Goal: Task Accomplishment & Management: Use online tool/utility

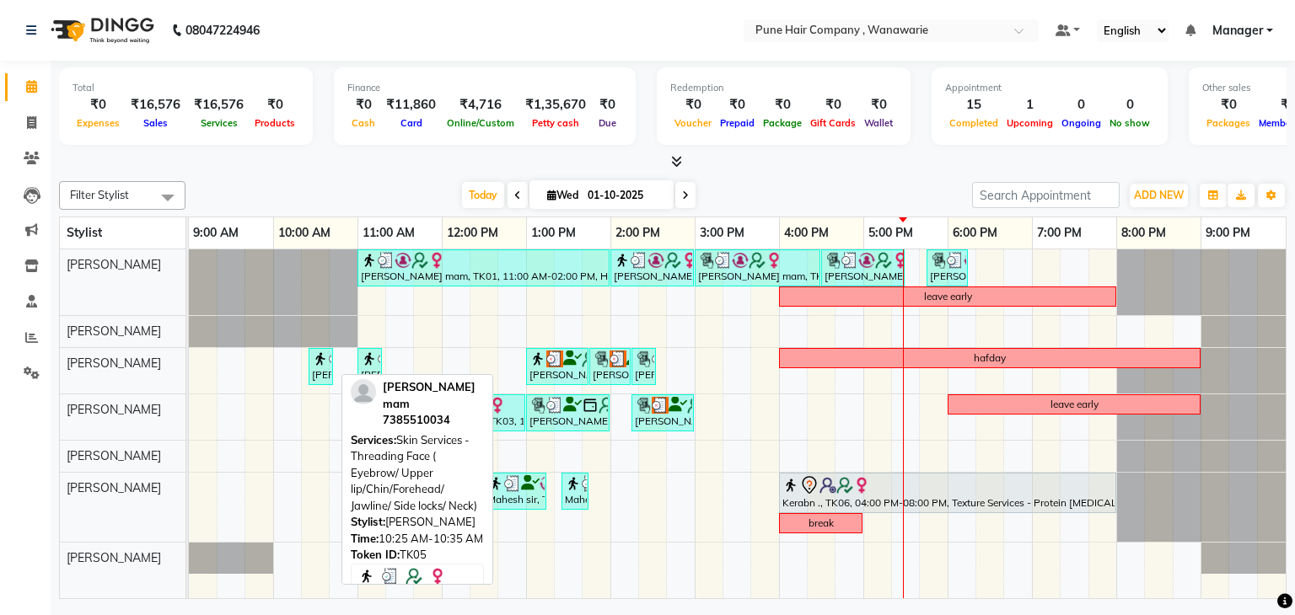
click at [323, 372] on div "[PERSON_NAME] mam, TK05, 10:25 AM-10:35 AM, Skin Services - Threading Face ( Ey…" at bounding box center [320, 367] width 21 height 32
select select "3"
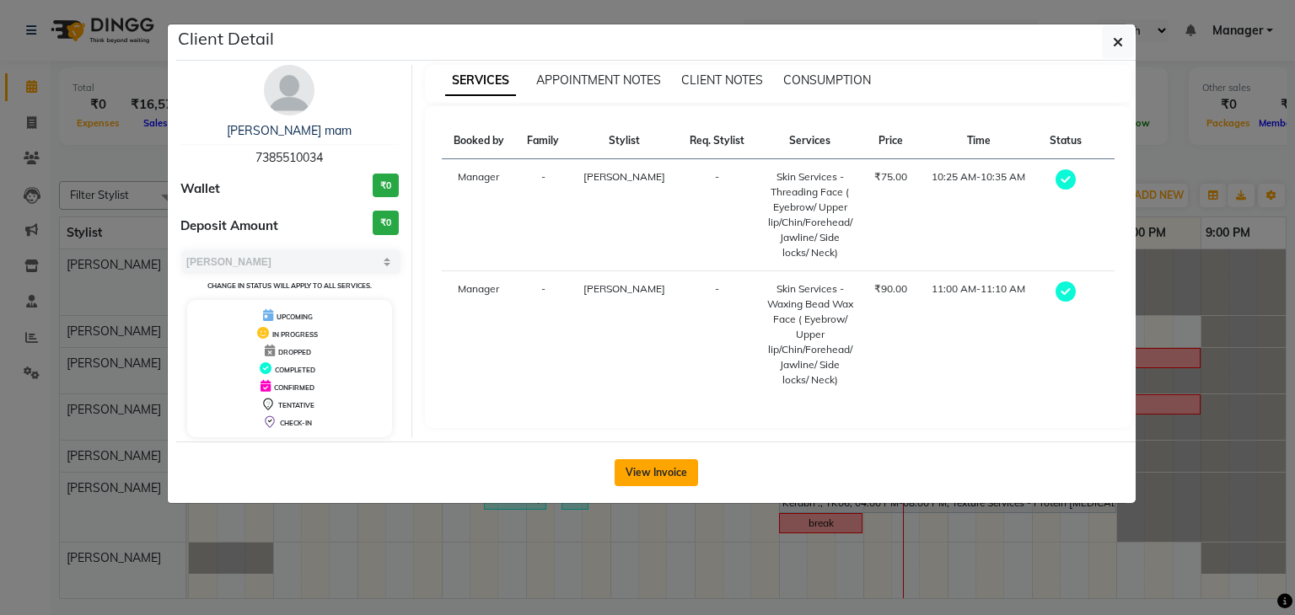
click at [649, 476] on button "View Invoice" at bounding box center [656, 472] width 83 height 27
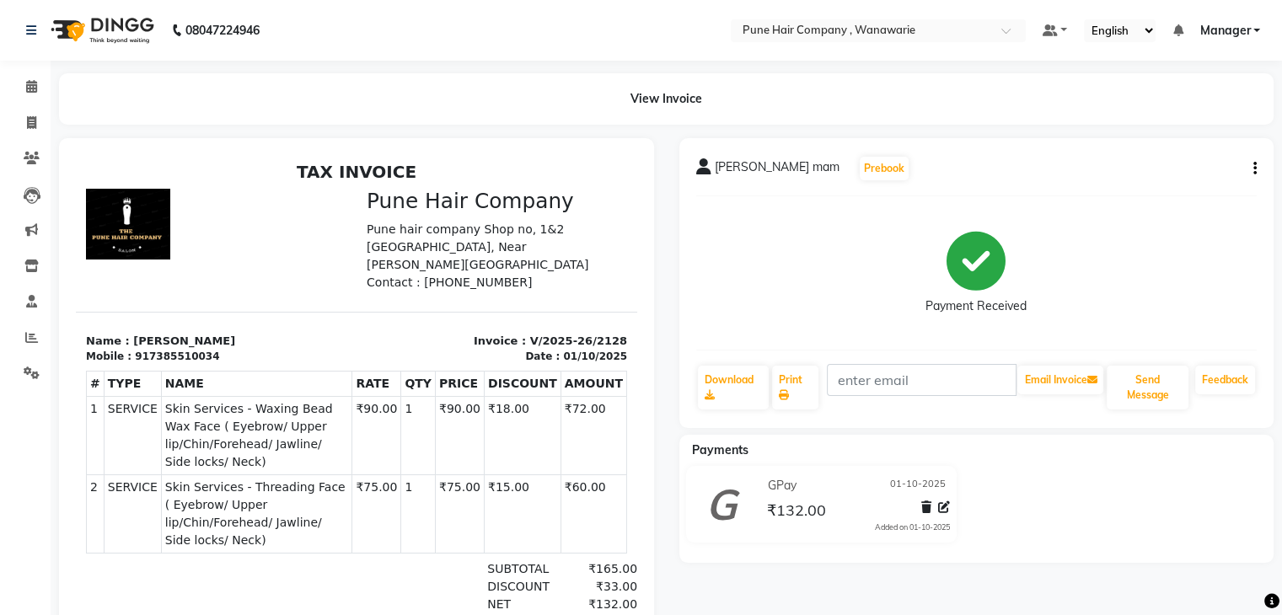
click at [649, 476] on div at bounding box center [356, 421] width 595 height 566
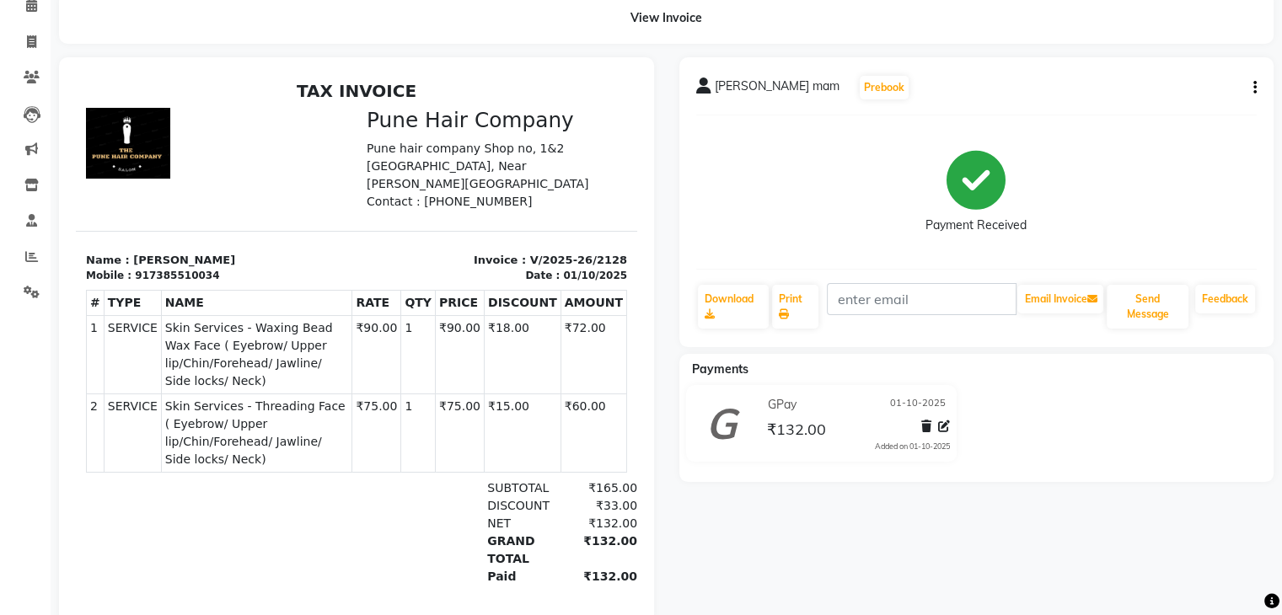
scroll to position [126, 0]
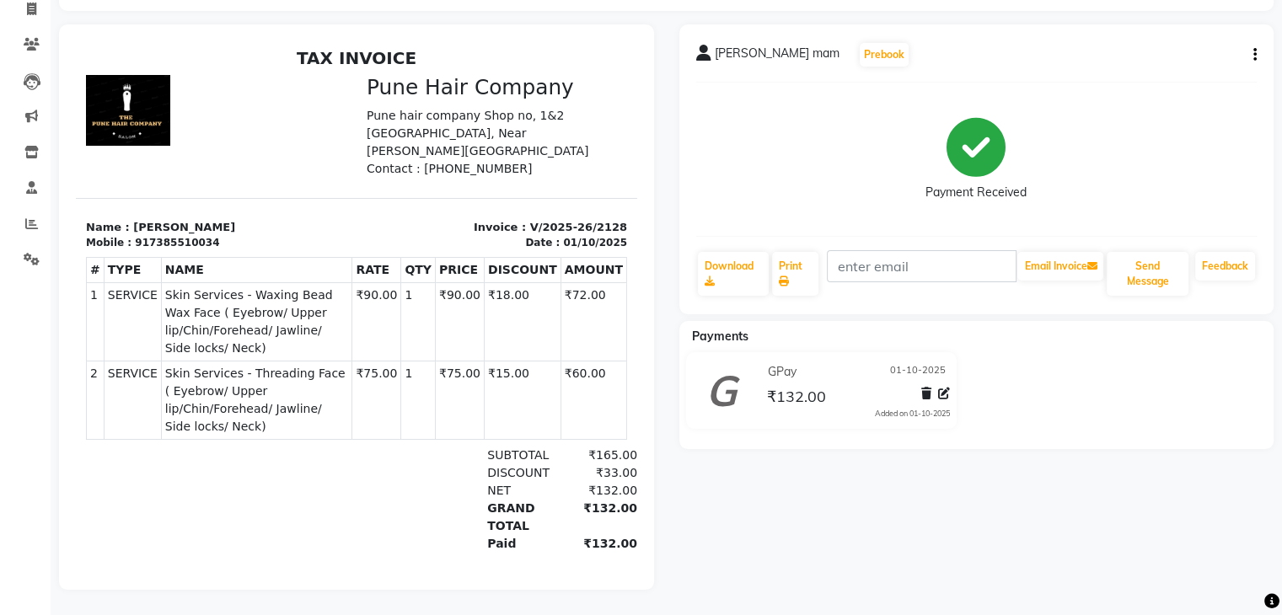
click at [45, 288] on div "Calendar Invoice Clients Leads Marketing Inventory Staff Reports Settings Compl…" at bounding box center [114, 262] width 228 height 656
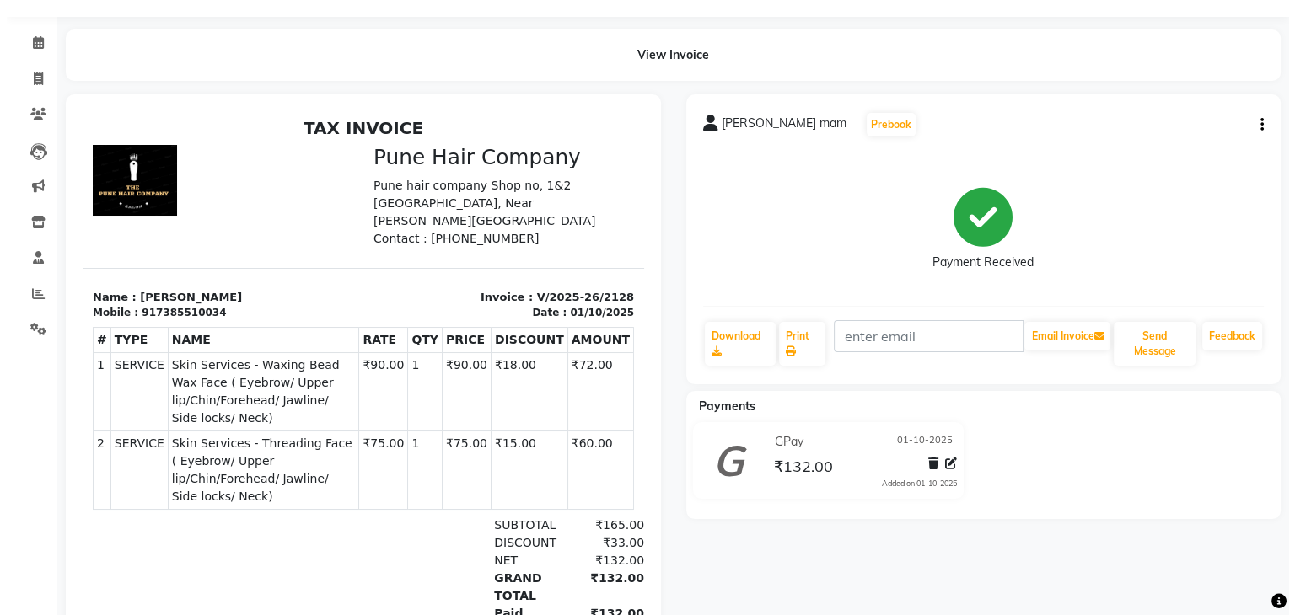
scroll to position [0, 0]
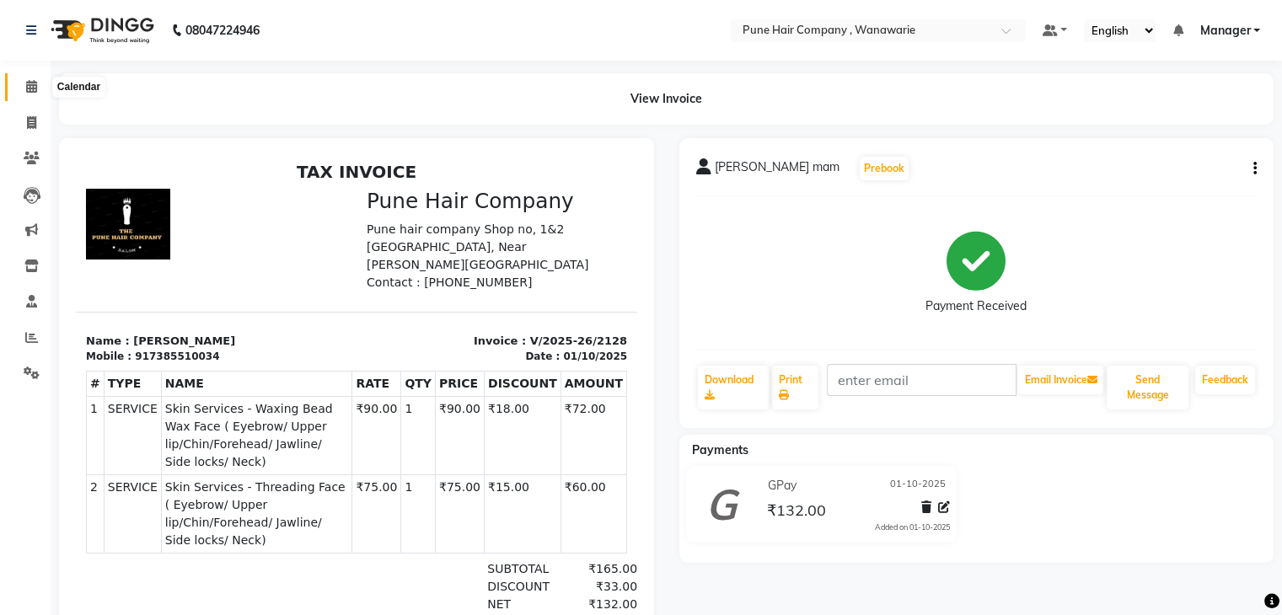
click at [30, 88] on icon at bounding box center [31, 86] width 11 height 13
